Goal: Register for event/course

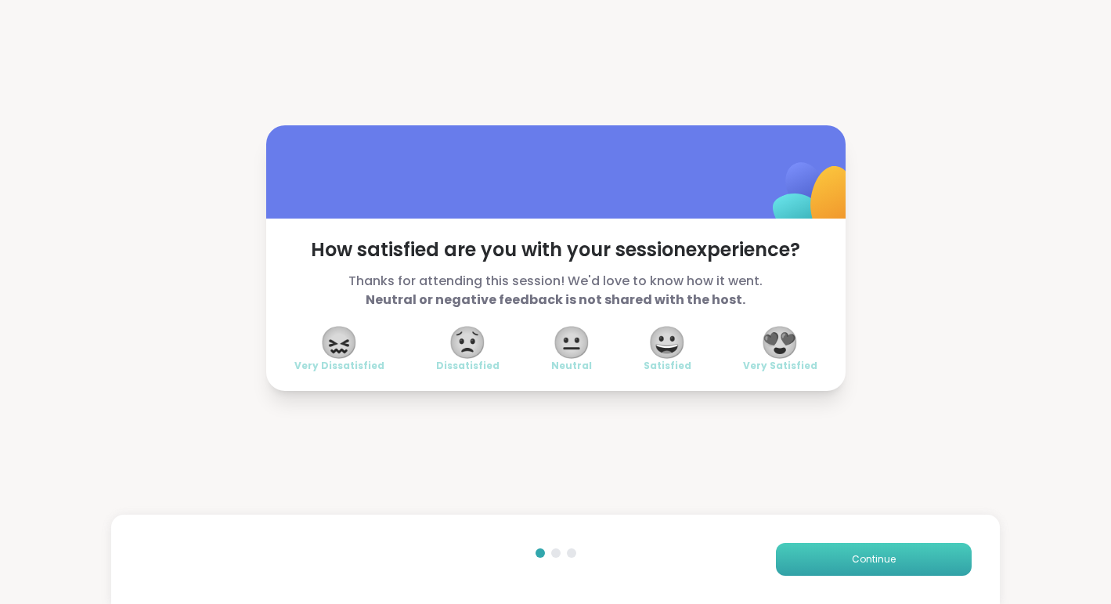
click at [873, 565] on span "Continue" at bounding box center [874, 559] width 44 height 14
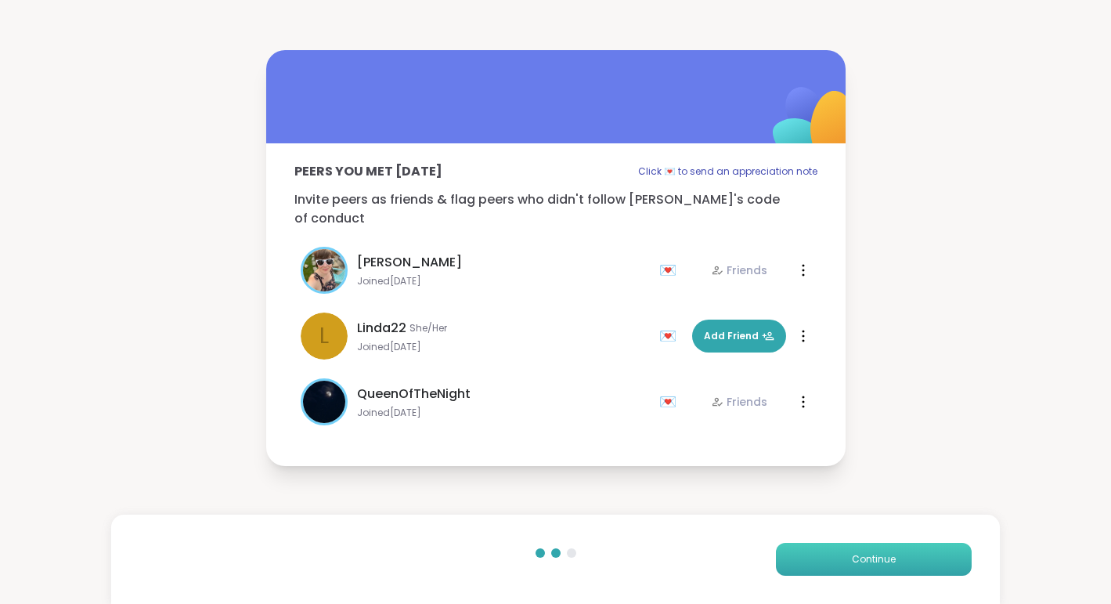
click at [873, 565] on span "Continue" at bounding box center [874, 559] width 44 height 14
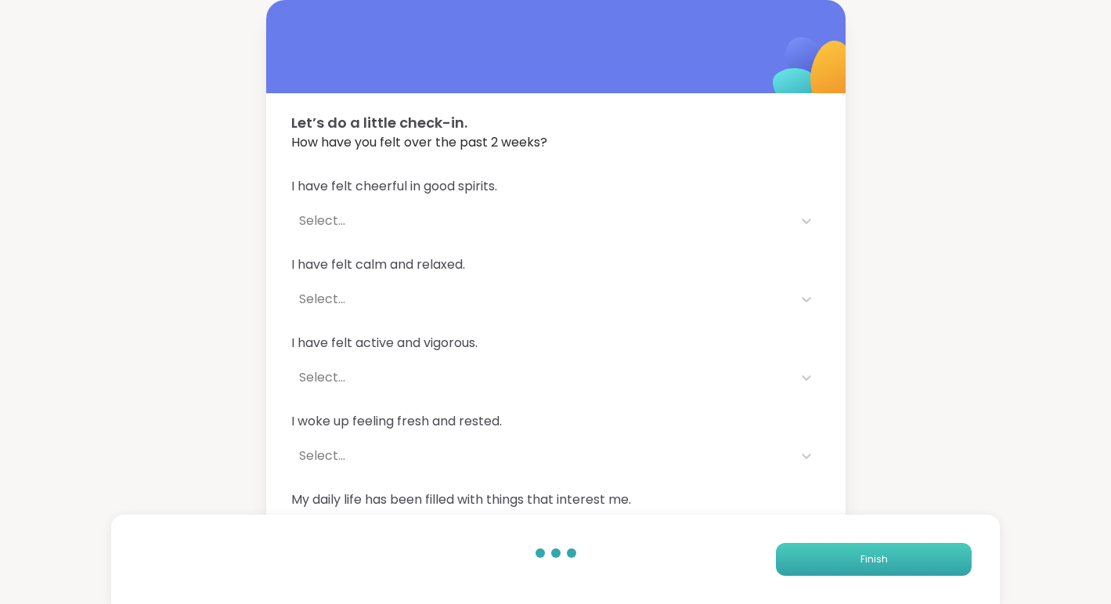
click at [873, 565] on span "Finish" at bounding box center [873, 559] width 27 height 14
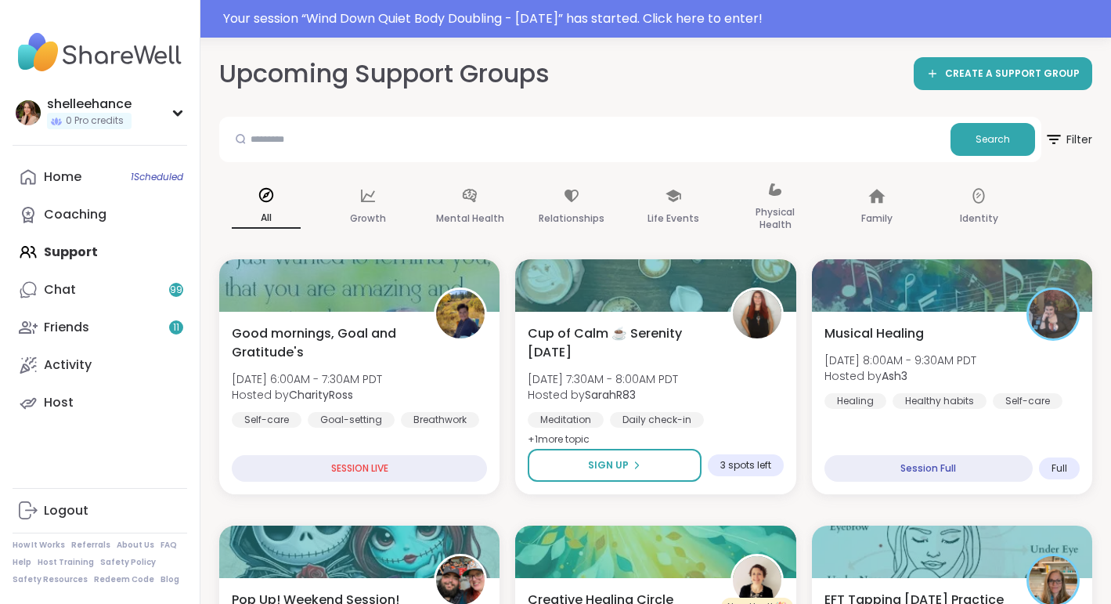
scroll to position [189, 0]
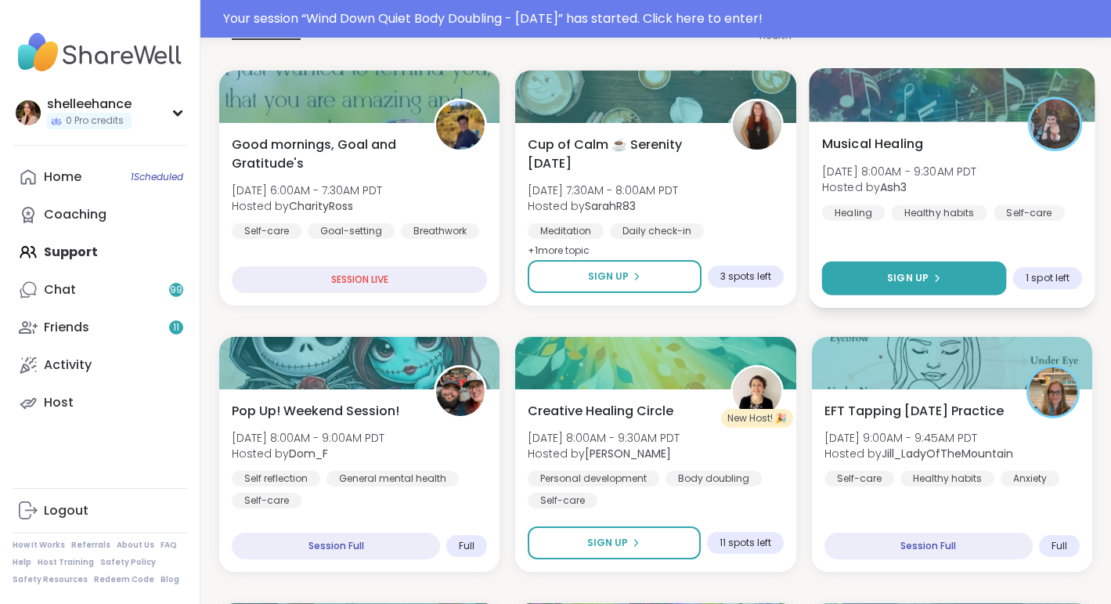
click at [859, 279] on button "Sign Up" at bounding box center [913, 278] width 185 height 34
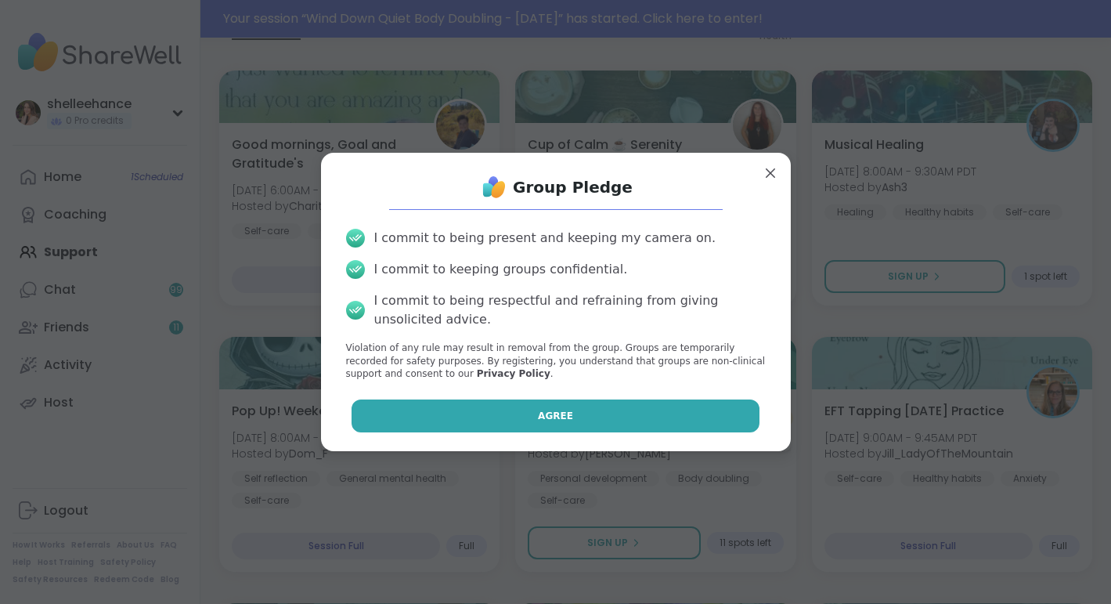
click at [502, 409] on button "Agree" at bounding box center [556, 415] width 408 height 33
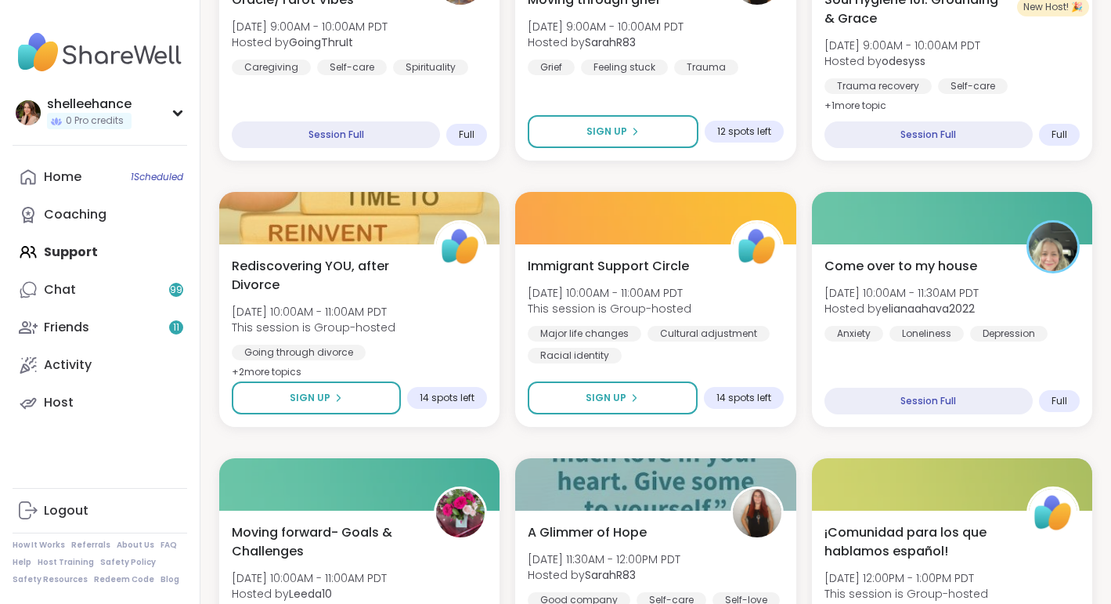
scroll to position [882, 0]
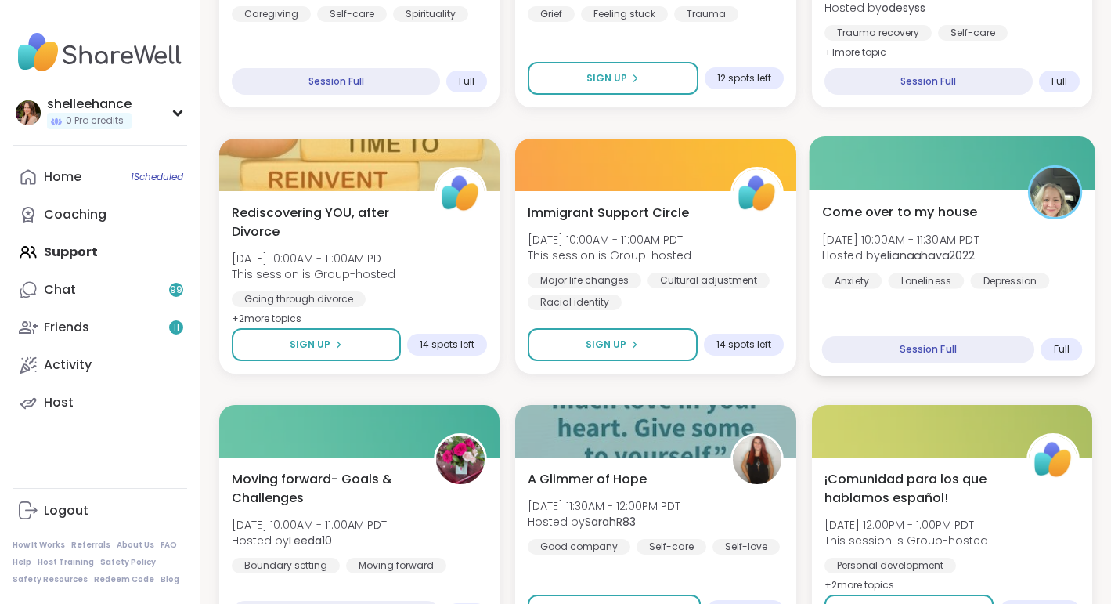
click at [1049, 290] on div "Come over to my house [DATE] 10:00AM - 11:30AM PDT Hosted by elianaahava2022 An…" at bounding box center [952, 282] width 287 height 186
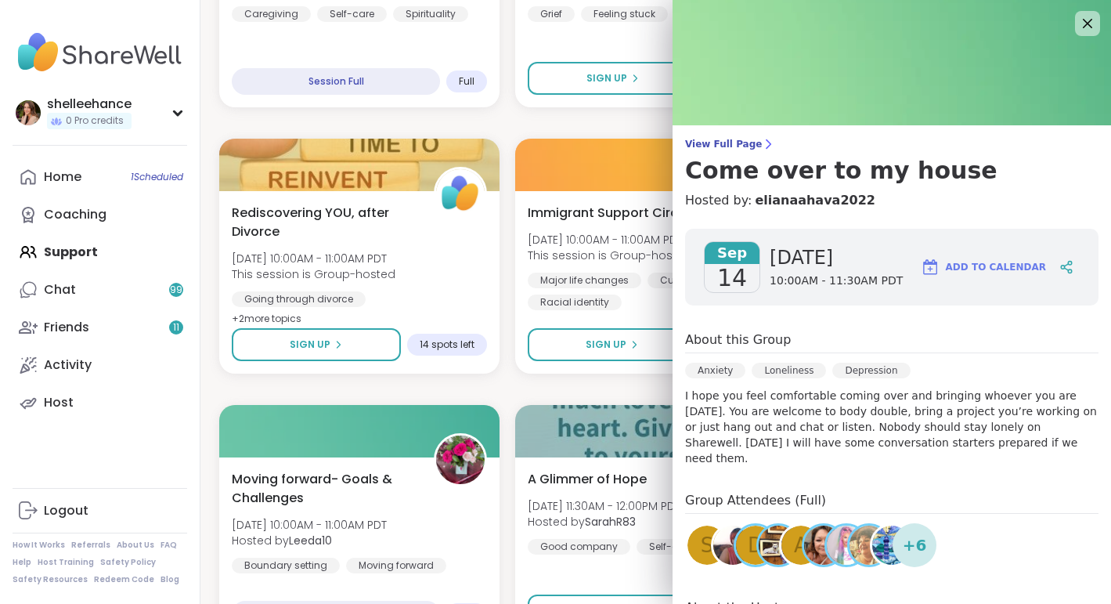
scroll to position [74, 0]
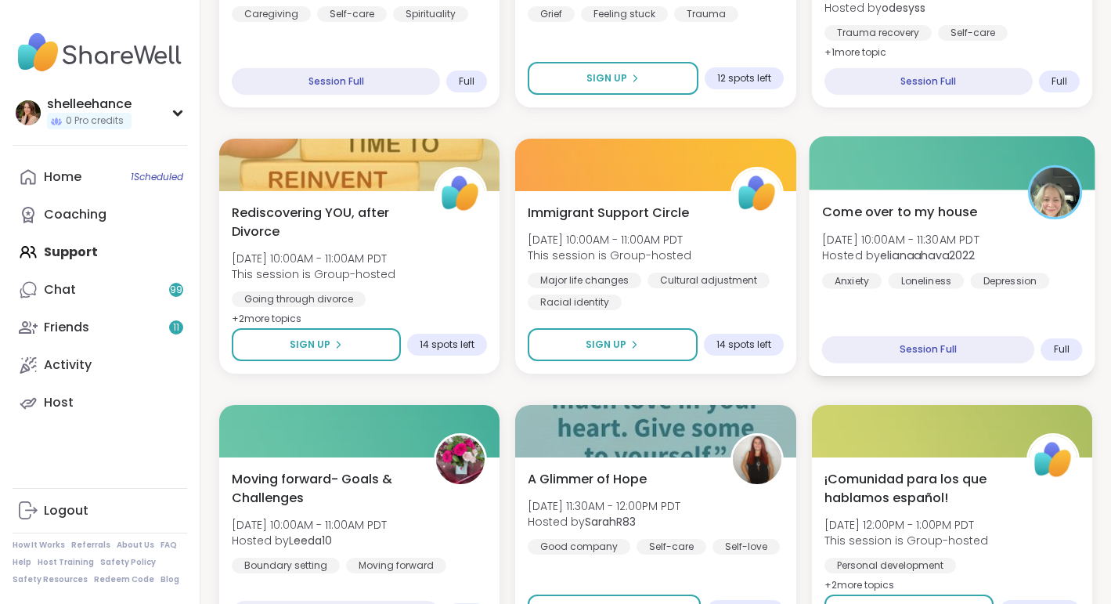
click at [1073, 304] on div "Come over to my house [DATE] 10:00AM - 11:30AM PDT Hosted by elianaahava2022 An…" at bounding box center [952, 282] width 287 height 186
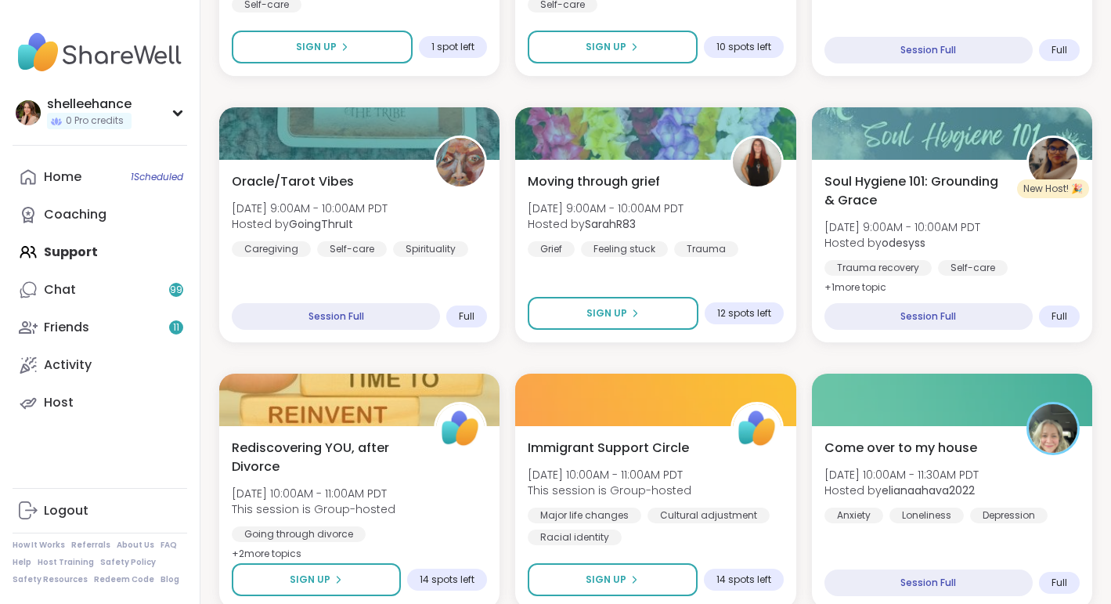
scroll to position [645, 0]
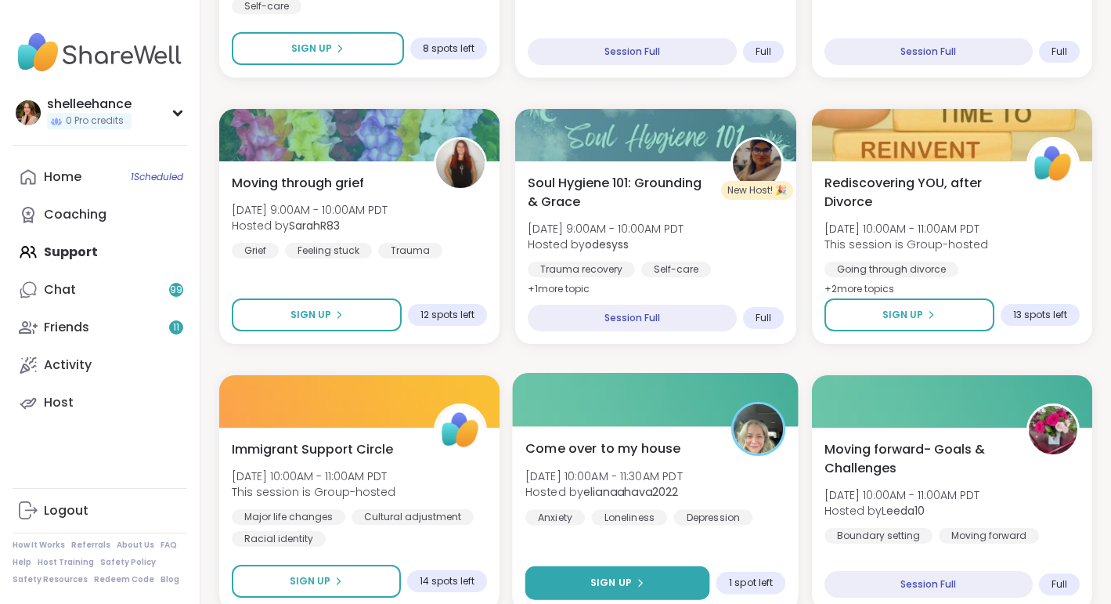
click at [566, 592] on button "Sign Up" at bounding box center [617, 583] width 185 height 34
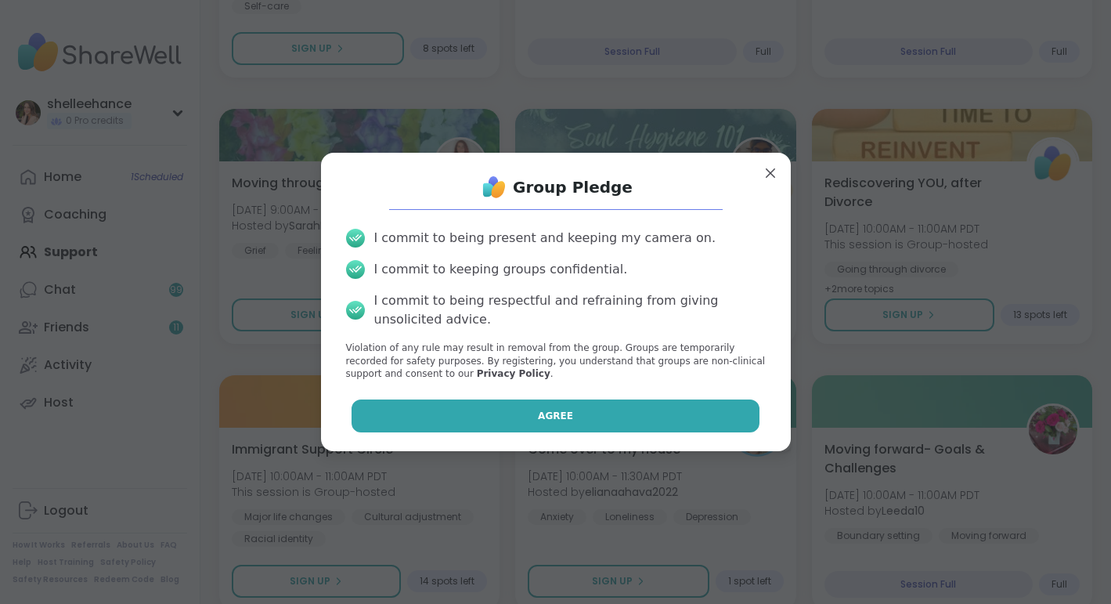
click at [467, 411] on button "Agree" at bounding box center [556, 415] width 408 height 33
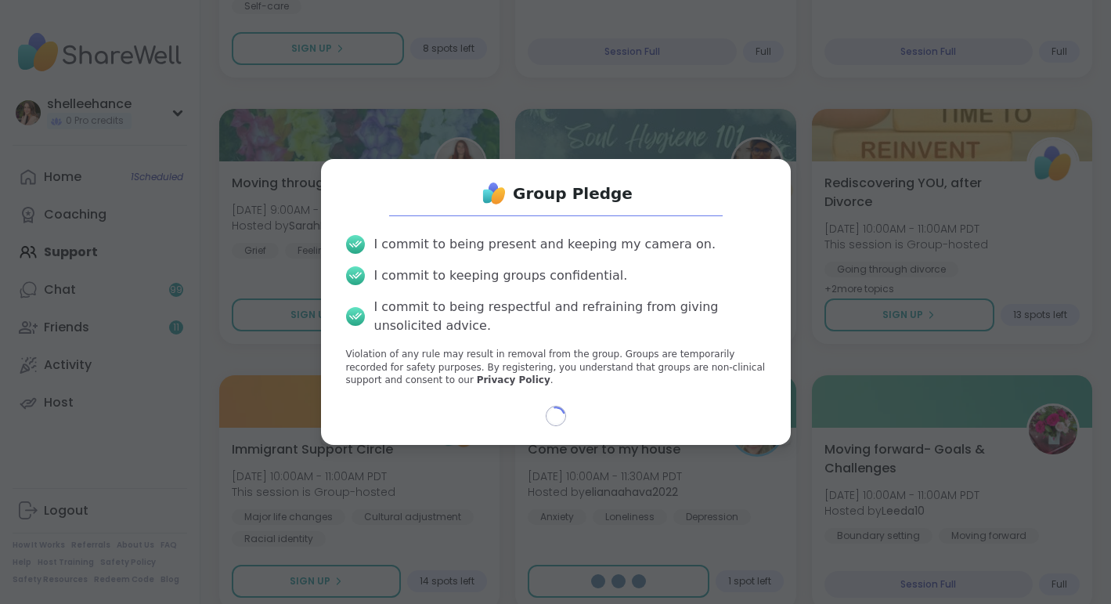
type textarea "*"
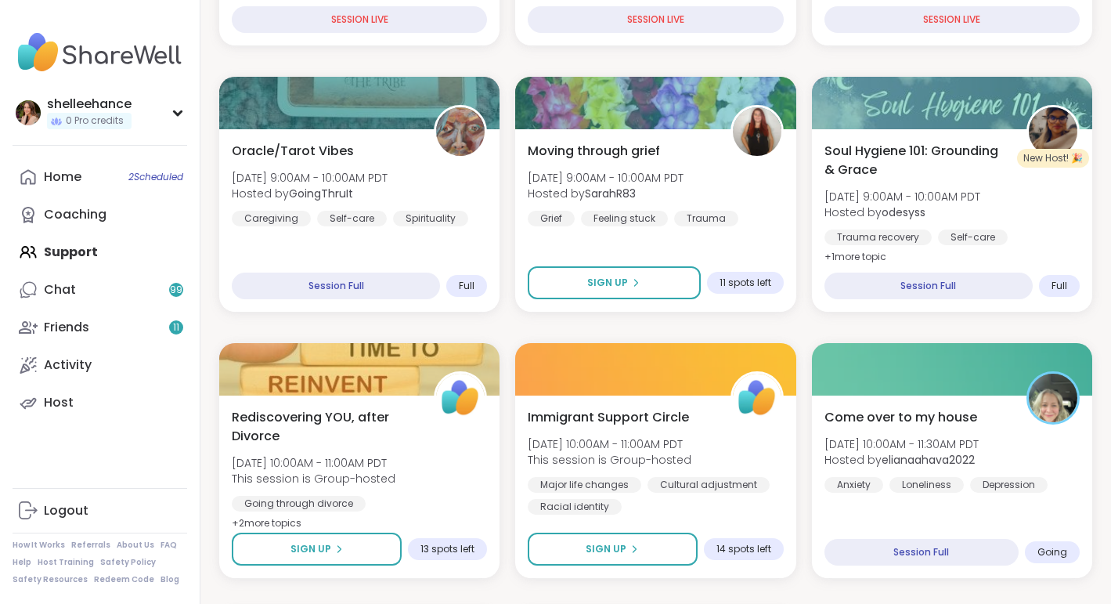
scroll to position [382, 0]
